Goal: Task Accomplishment & Management: Manage account settings

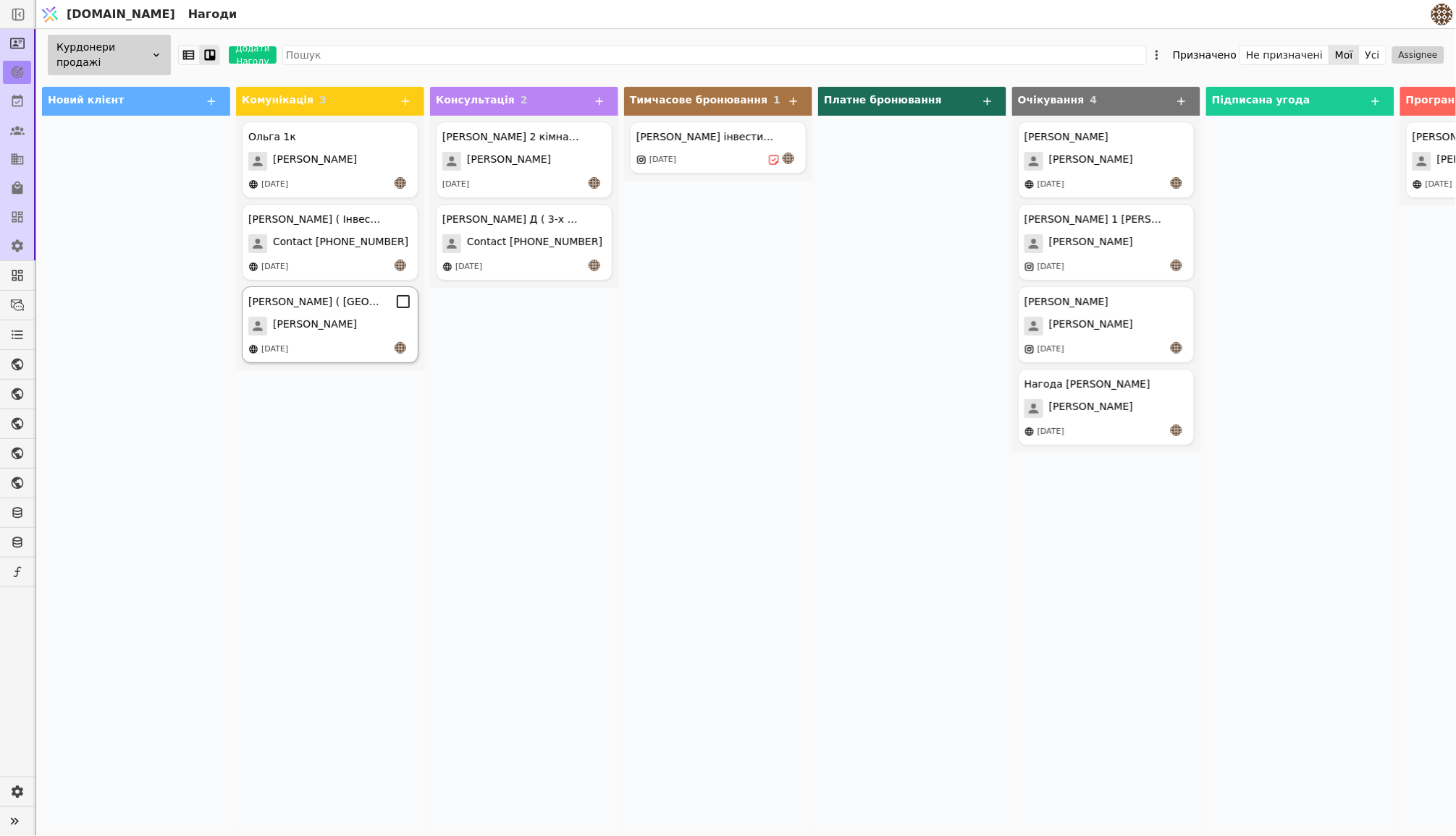
click at [340, 342] on div "[DATE]" at bounding box center [330, 349] width 163 height 14
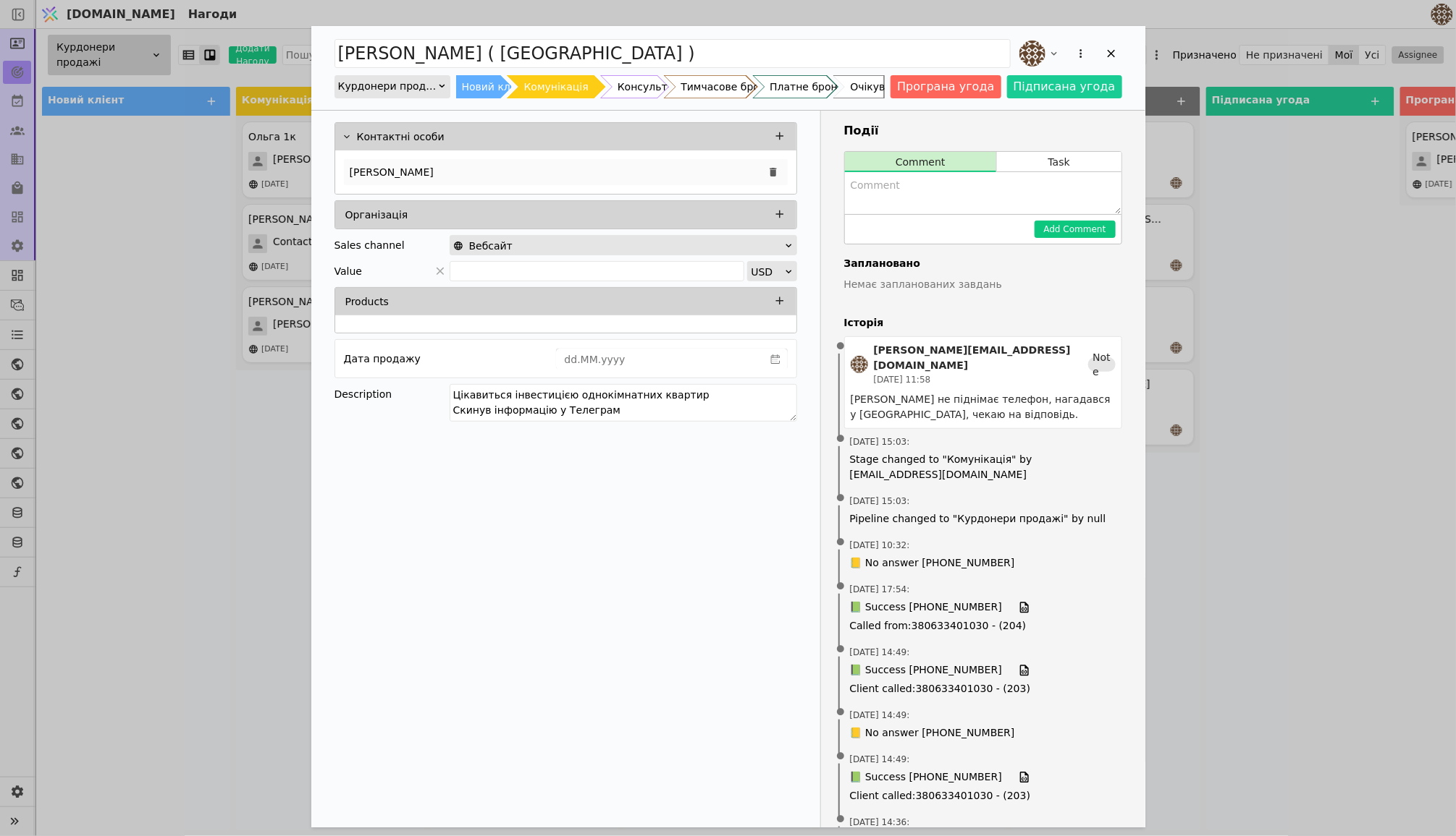
click at [456, 176] on div "[PERSON_NAME]" at bounding box center [566, 172] width 444 height 26
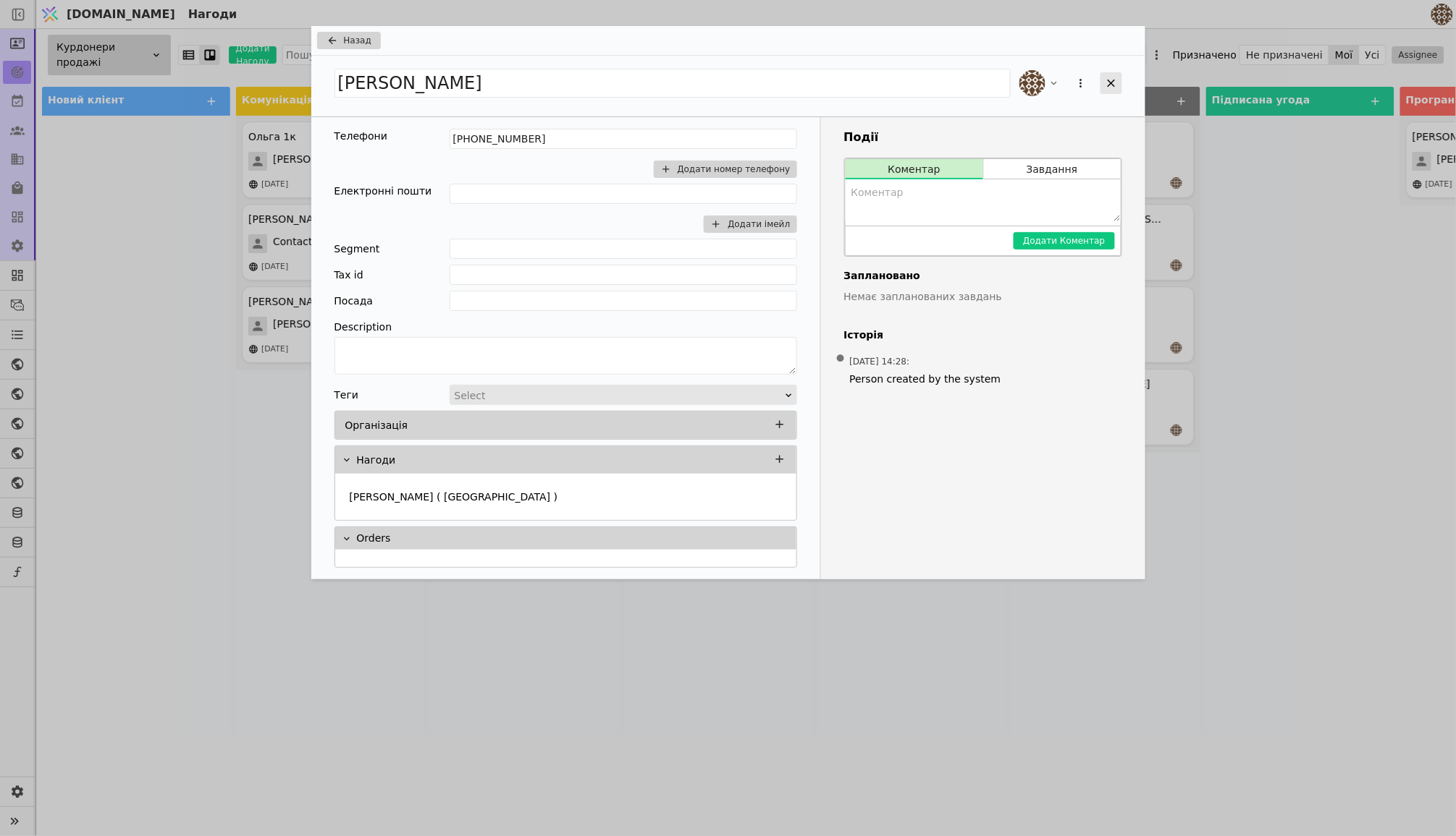
click at [1105, 83] on icon "Add Opportunity" at bounding box center [1111, 82] width 13 height 13
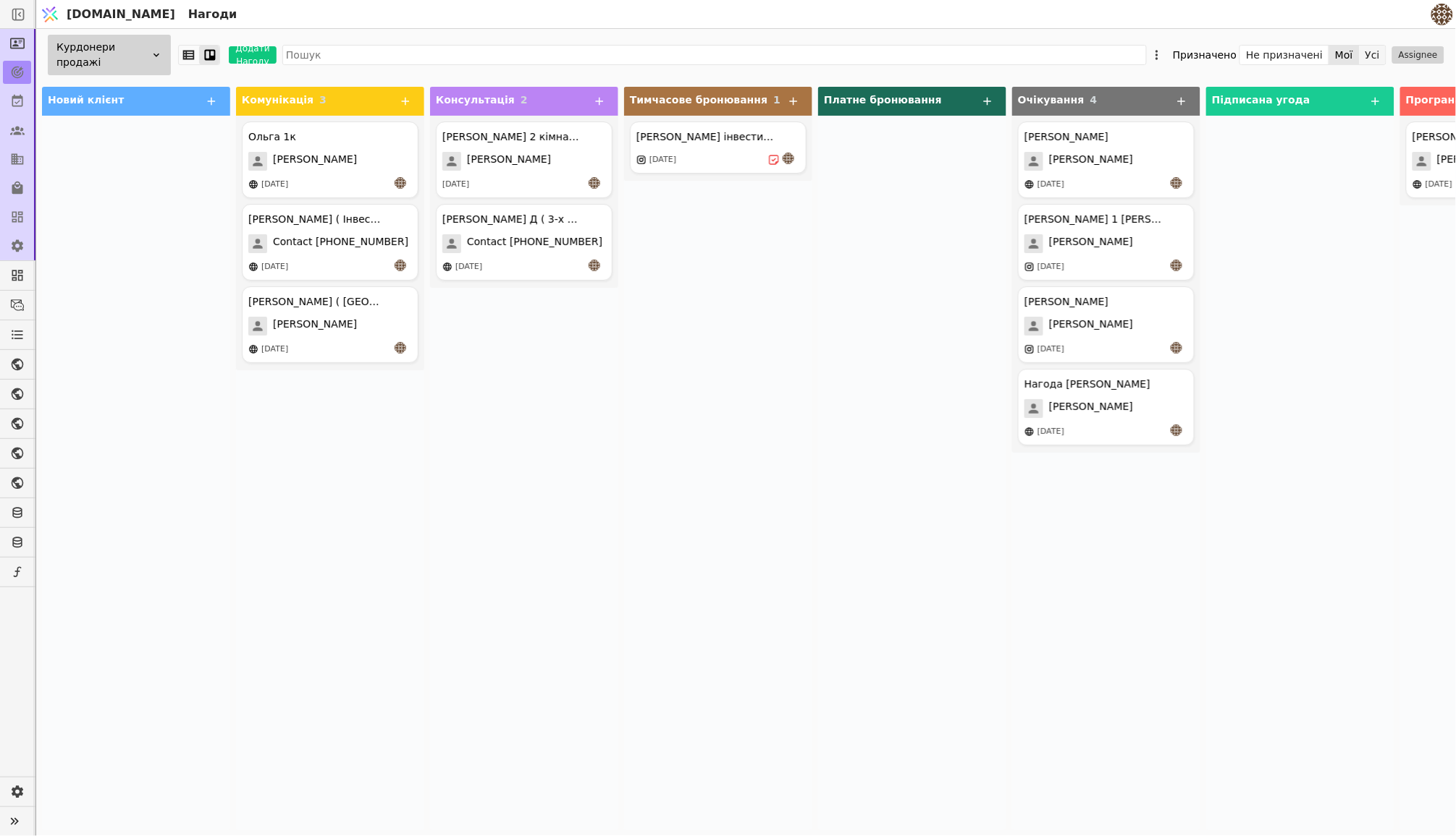
click at [1368, 55] on button "Усі" at bounding box center [1372, 55] width 26 height 20
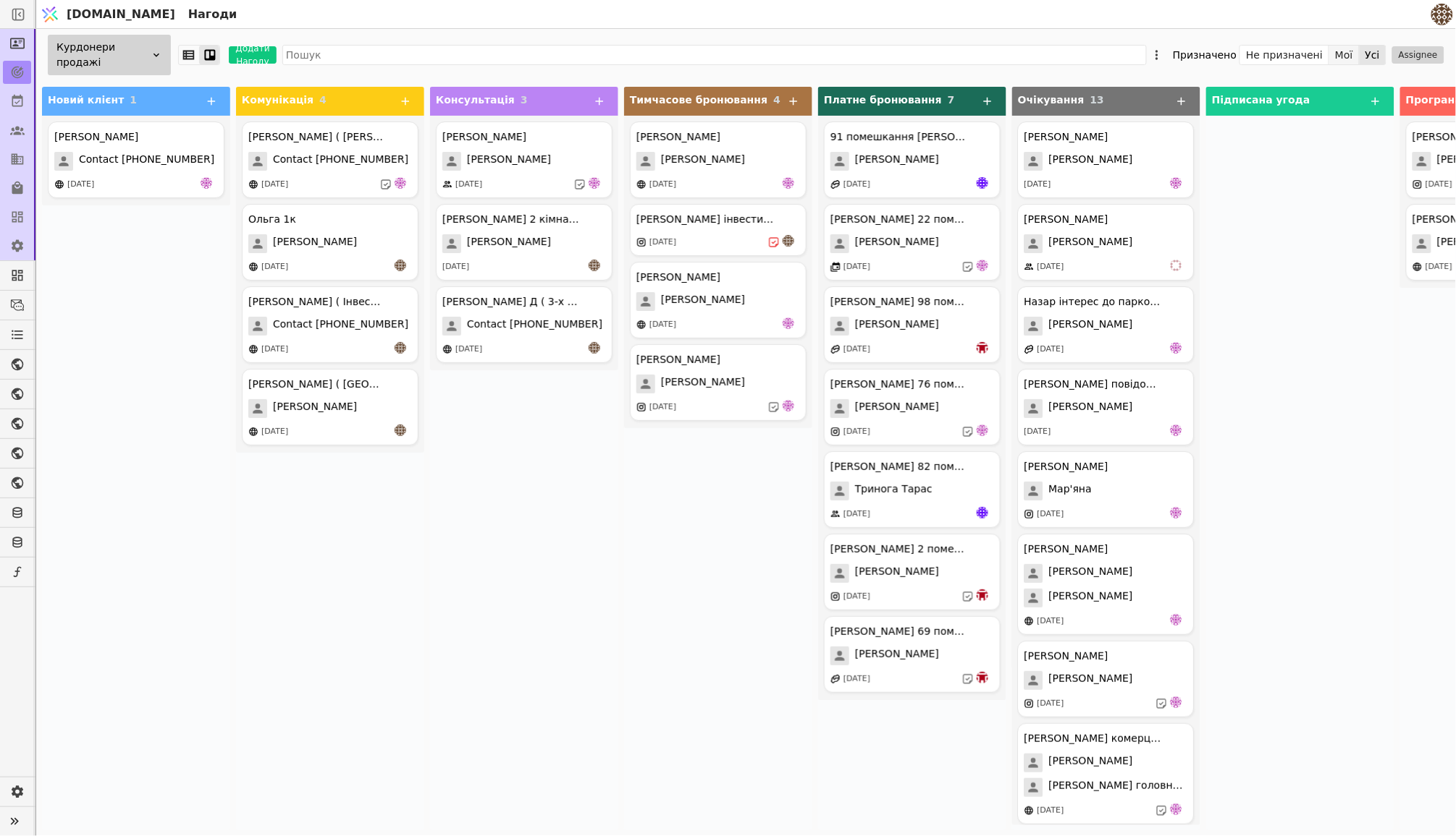
click at [1350, 51] on button "Мої" at bounding box center [1345, 55] width 31 height 20
